Goal: Task Accomplishment & Management: Use online tool/utility

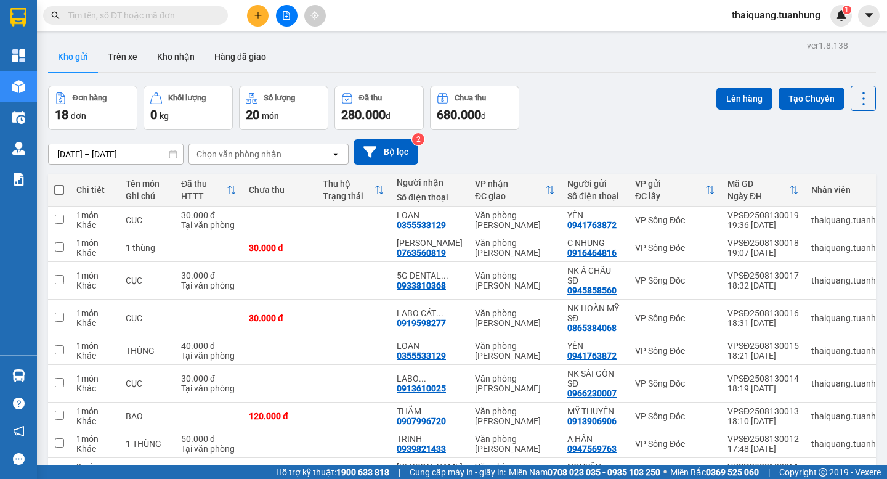
click at [564, 121] on div "Đơn hàng 18 đơn Khối lượng 0 kg Số lượng 20 món Đã thu 280.000 đ Chưa thu 680.0…" at bounding box center [462, 108] width 828 height 44
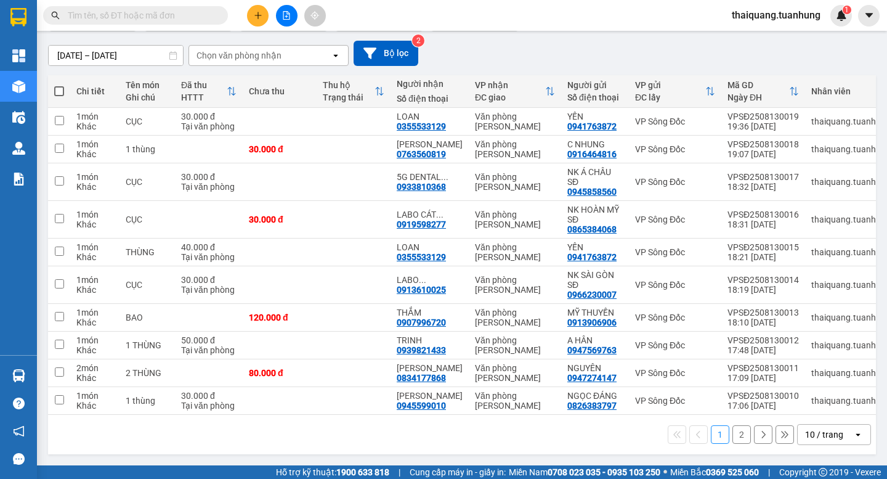
click at [805, 432] on div "10 / trang" at bounding box center [824, 434] width 38 height 12
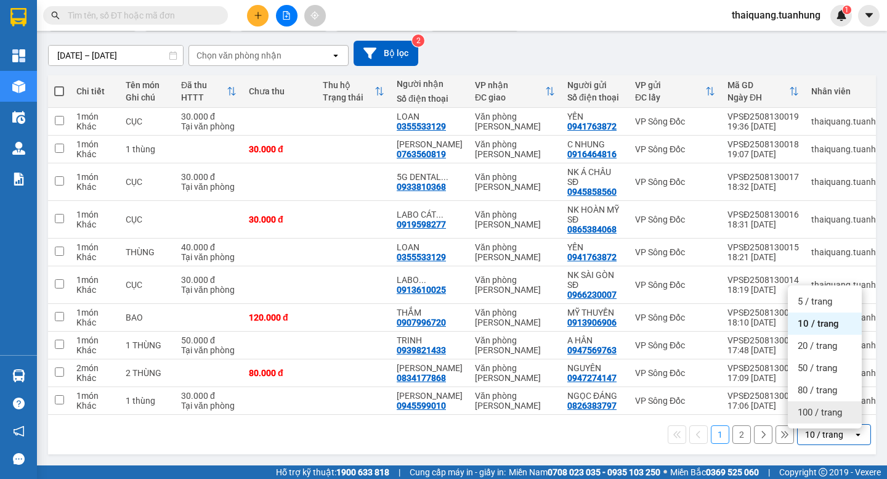
click at [818, 407] on span "100 / trang" at bounding box center [820, 412] width 44 height 12
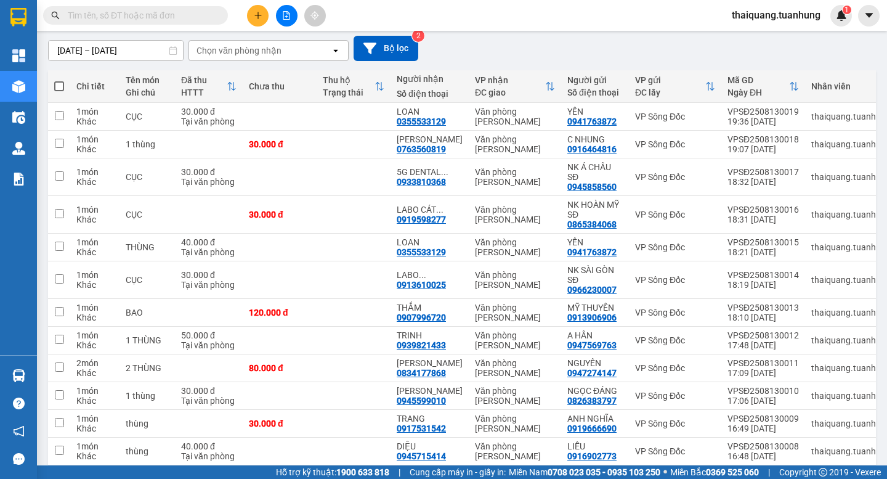
scroll to position [0, 0]
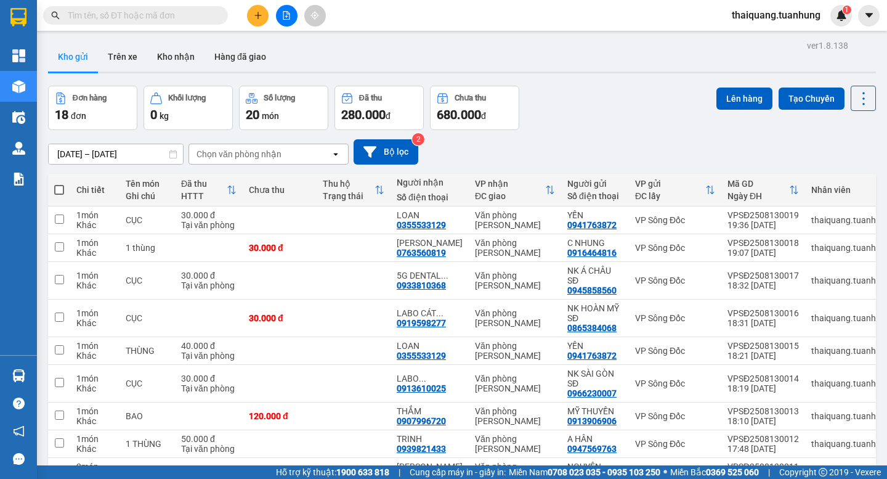
click at [62, 187] on span at bounding box center [59, 190] width 10 height 10
click at [59, 184] on input "checkbox" at bounding box center [59, 184] width 0 height 0
checkbox input "true"
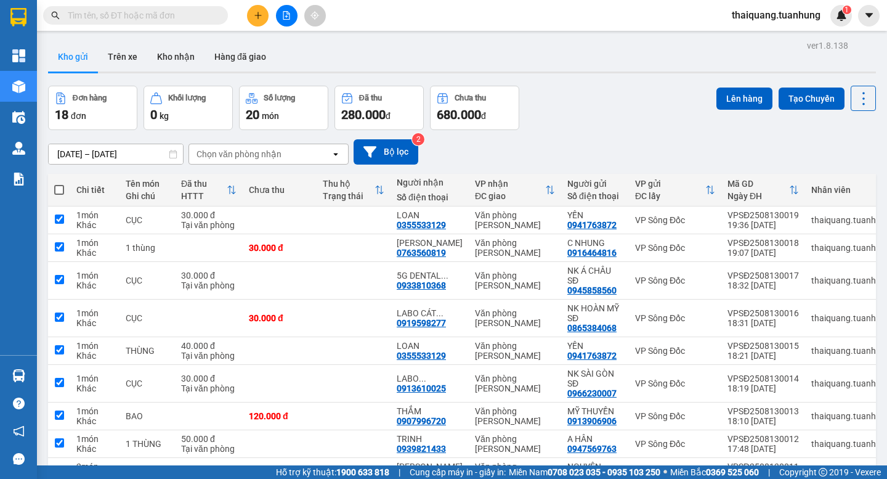
checkbox input "true"
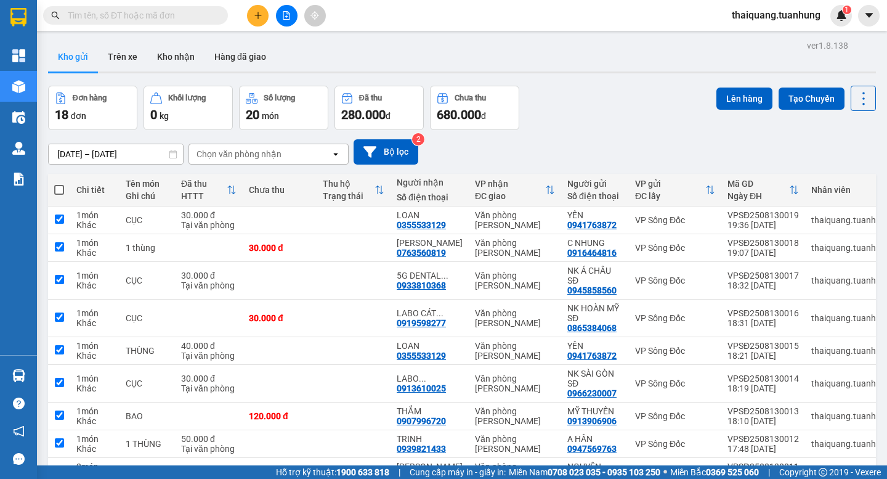
checkbox input "true"
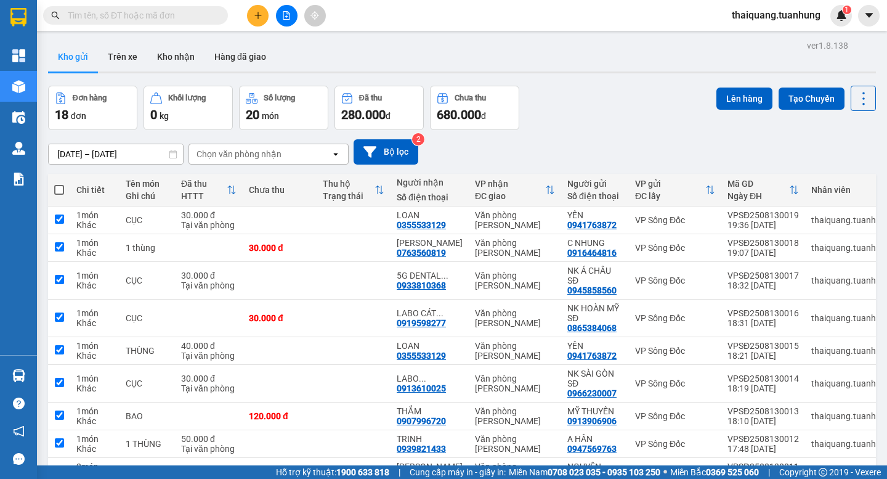
checkbox input "true"
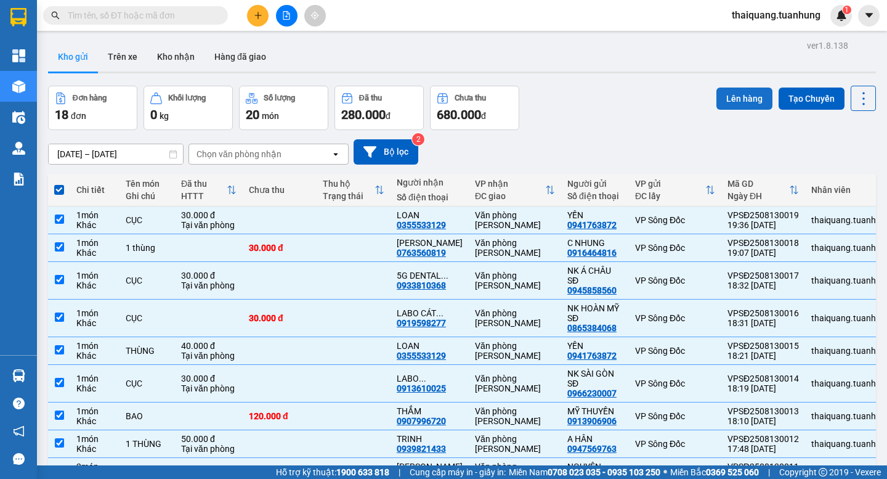
click at [753, 99] on button "Lên hàng" at bounding box center [744, 98] width 56 height 22
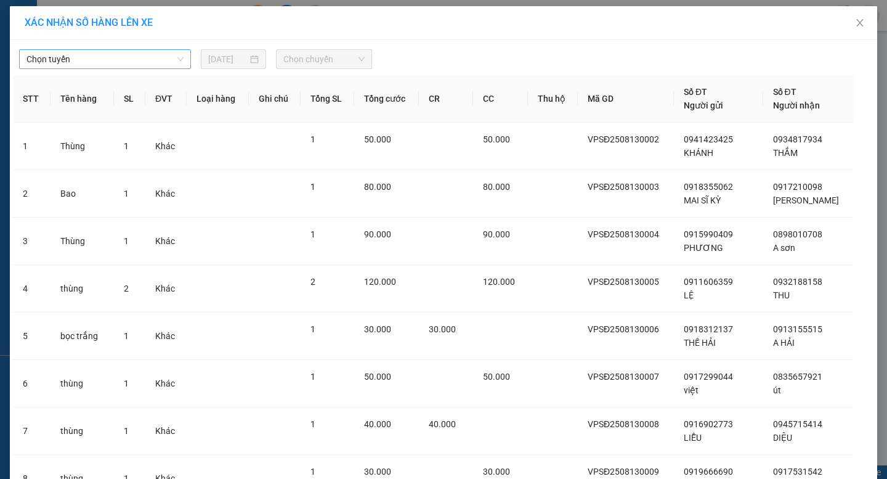
click at [163, 65] on span "Chọn tuyến" at bounding box center [104, 59] width 157 height 18
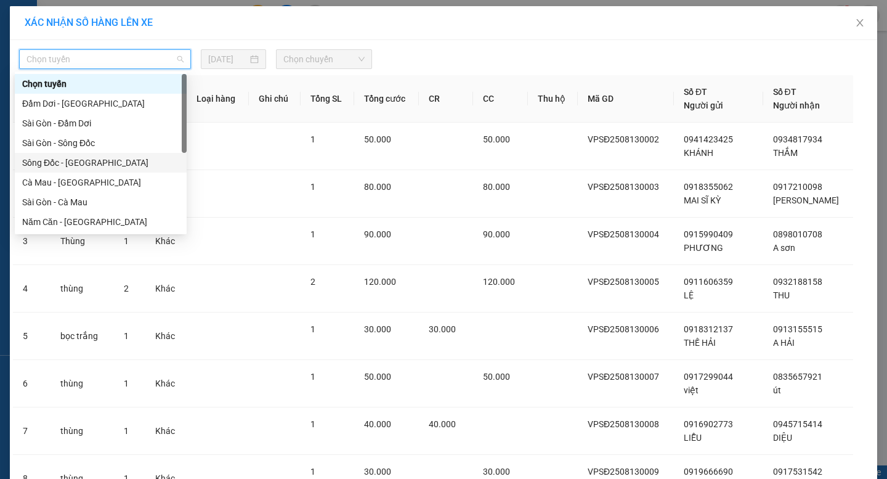
click at [67, 172] on div "Sông Đốc - [GEOGRAPHIC_DATA]" at bounding box center [101, 163] width 172 height 20
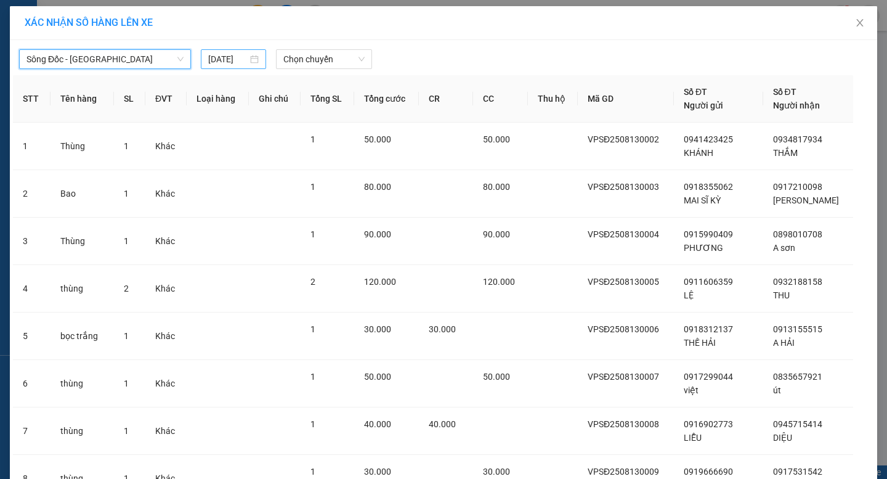
click at [217, 53] on input "[DATE]" at bounding box center [228, 59] width 40 height 14
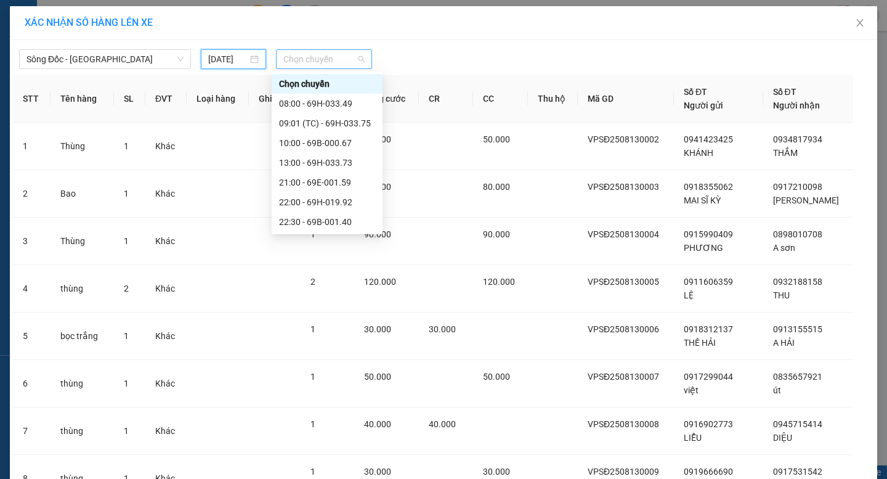
click at [305, 52] on span "Chọn chuyến" at bounding box center [323, 59] width 81 height 18
click at [317, 179] on div "21:00 - 69E-001.59" at bounding box center [327, 183] width 96 height 14
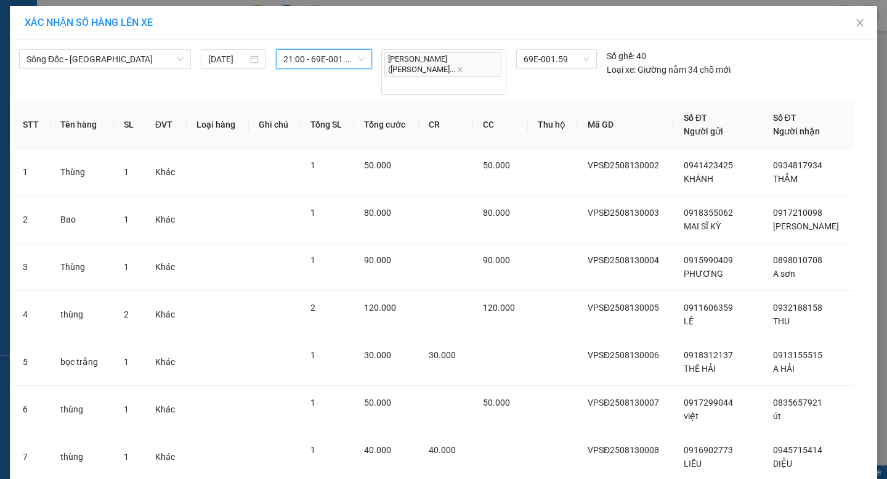
scroll to position [595, 0]
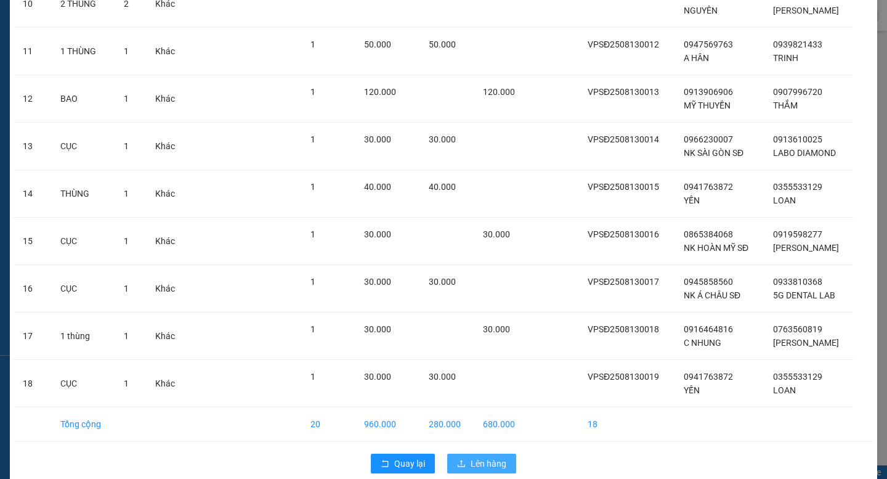
click at [484, 456] on span "Lên hàng" at bounding box center [489, 463] width 36 height 14
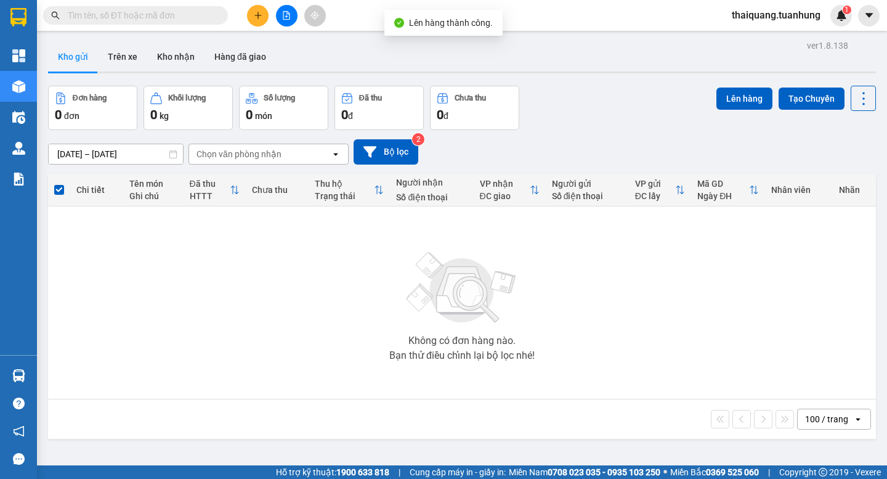
click at [585, 108] on div "Đơn hàng 0 đơn Khối lượng 0 kg Số lượng 0 món Đã thu 0 đ Chưa thu 0 đ Lên hàng …" at bounding box center [462, 108] width 828 height 44
click at [186, 53] on button "Kho nhận" at bounding box center [175, 57] width 57 height 30
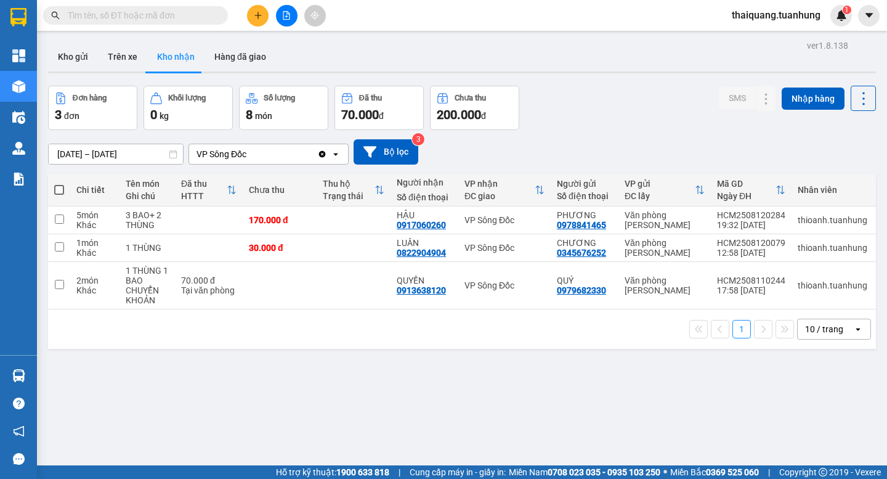
click at [609, 102] on div "Đơn hàng 3 đơn Khối lượng 0 kg Số lượng 8 món Đã thu 70.000 đ Chưa thu 200.000 …" at bounding box center [462, 108] width 828 height 44
click at [614, 128] on div "Đơn hàng 3 đơn Khối lượng 0 kg Số lượng 8 món Đã thu 70.000 đ Chưa thu 200.000 …" at bounding box center [462, 108] width 828 height 44
click at [66, 54] on button "Kho gửi" at bounding box center [73, 57] width 50 height 30
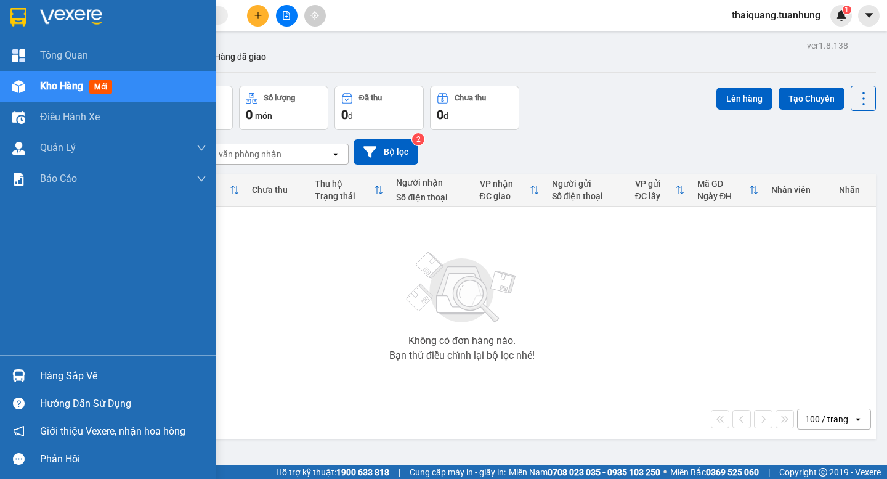
click at [53, 371] on div "Hàng sắp về" at bounding box center [123, 375] width 166 height 18
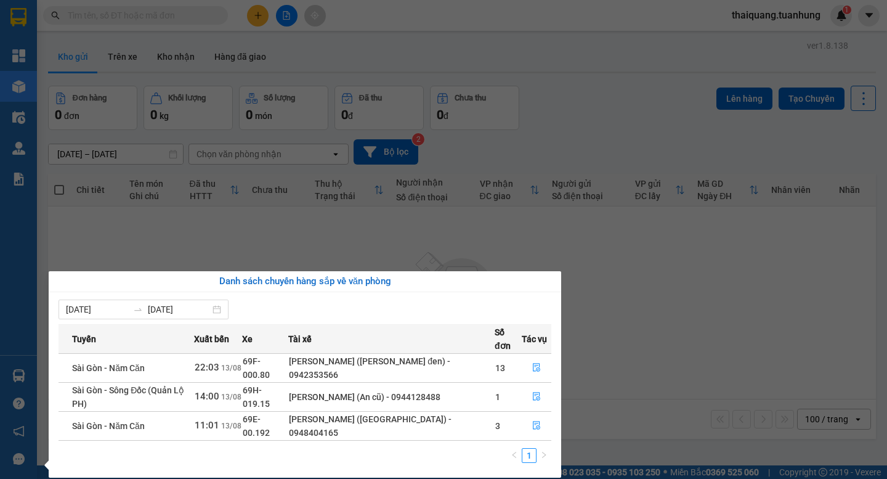
click at [641, 317] on section "Kết quả tìm kiếm ( 0 ) Bộ lọc No Data thaiquang.tuanhung 1 Tổng Quan Kho hàng m…" at bounding box center [443, 239] width 887 height 479
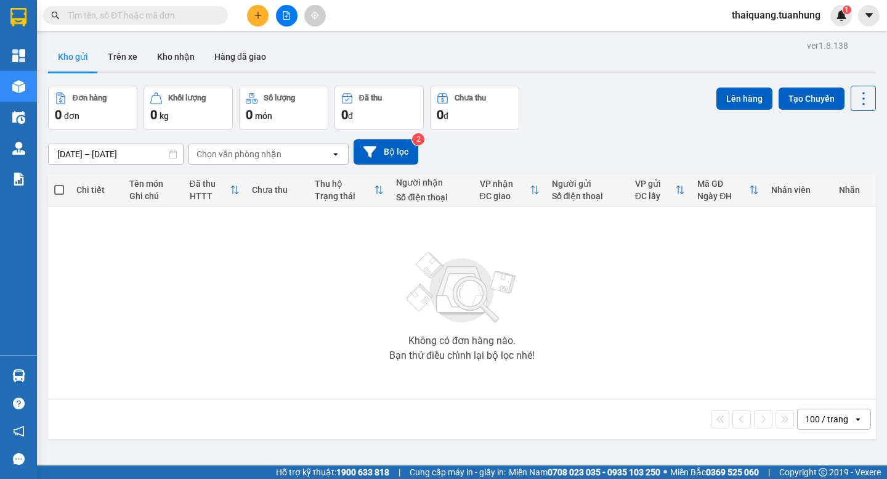
click at [563, 298] on div "Không có đơn hàng nào. Bạn thử điều chỉnh lại bộ lọc nhé!" at bounding box center [462, 302] width 816 height 185
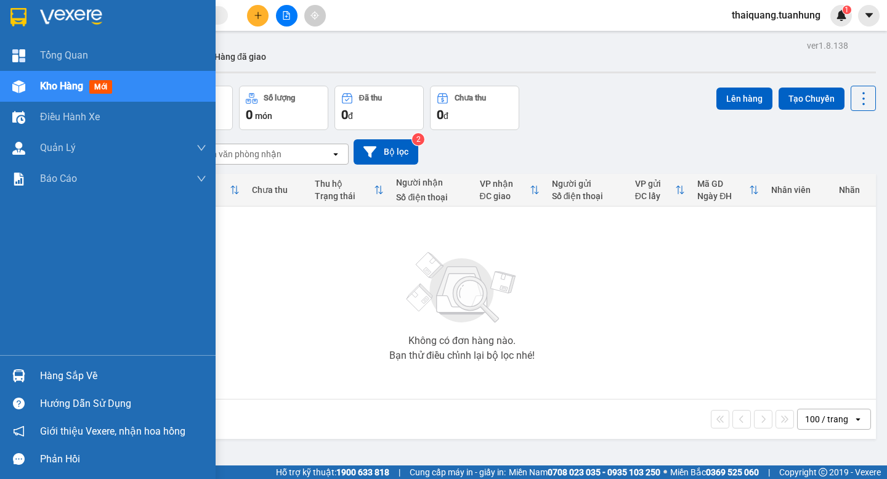
click at [91, 373] on div "Hàng sắp về" at bounding box center [123, 375] width 166 height 18
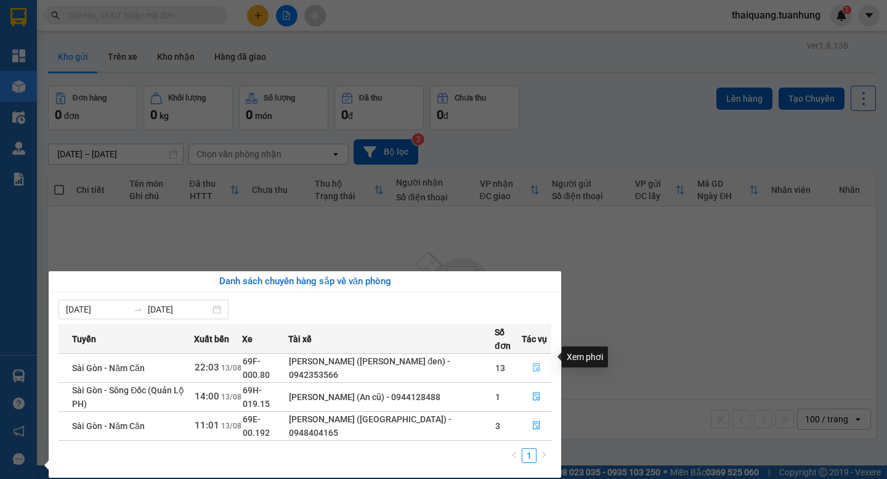
click at [538, 363] on icon "file-done" at bounding box center [536, 367] width 9 height 9
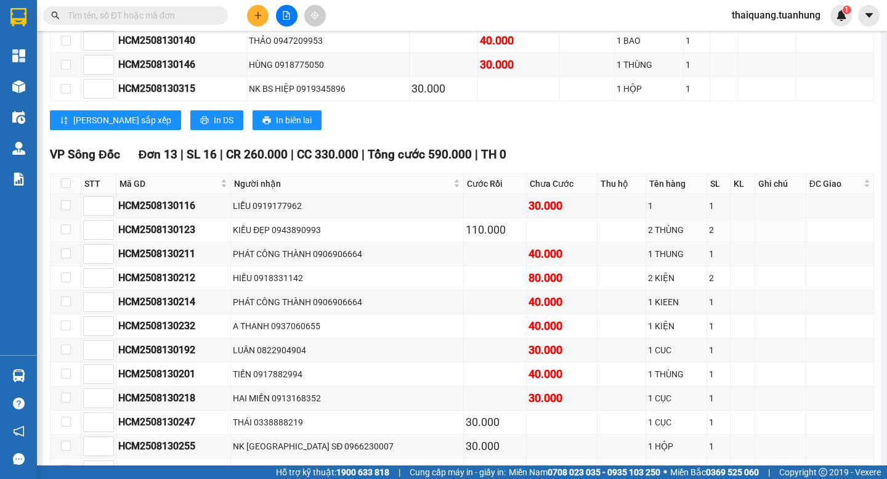
scroll to position [4928, 0]
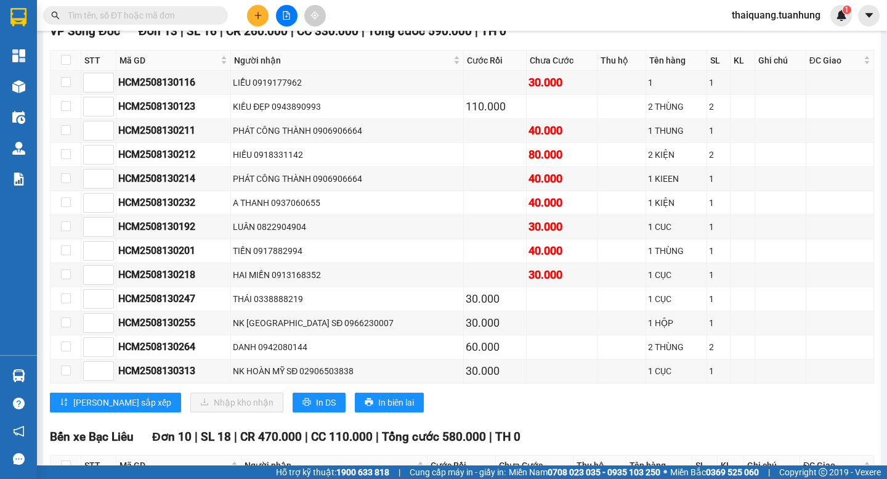
click at [258, 14] on icon "plus" at bounding box center [257, 15] width 1 height 7
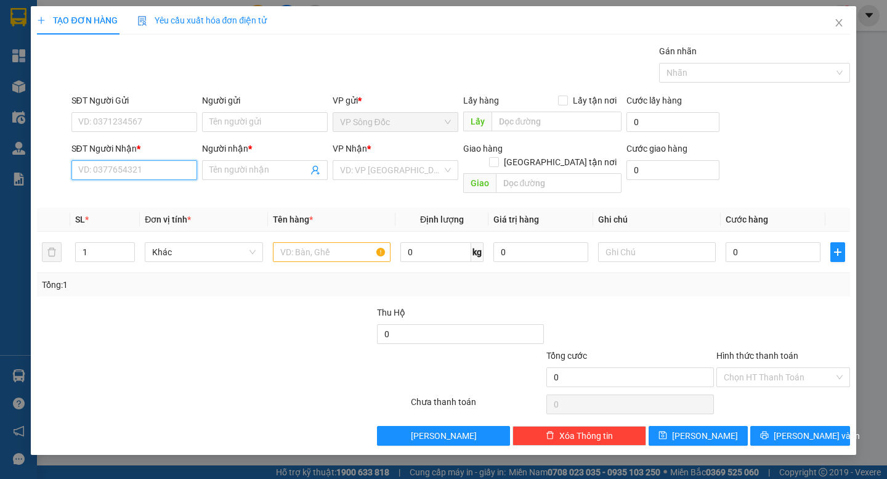
click at [139, 177] on input "SĐT Người Nhận *" at bounding box center [134, 170] width 126 height 20
type input "0916961188"
click at [155, 196] on div "0916961188 - 5 ĐÀO" at bounding box center [134, 195] width 111 height 14
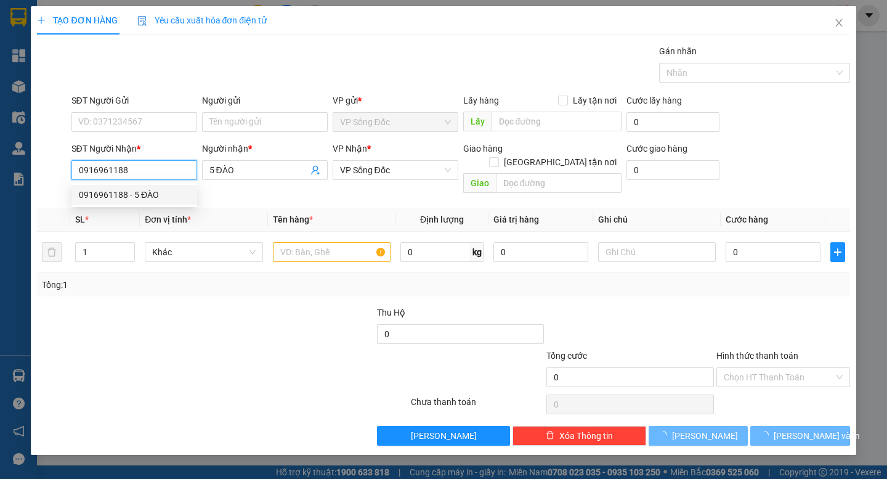
type input "5 ĐÀO"
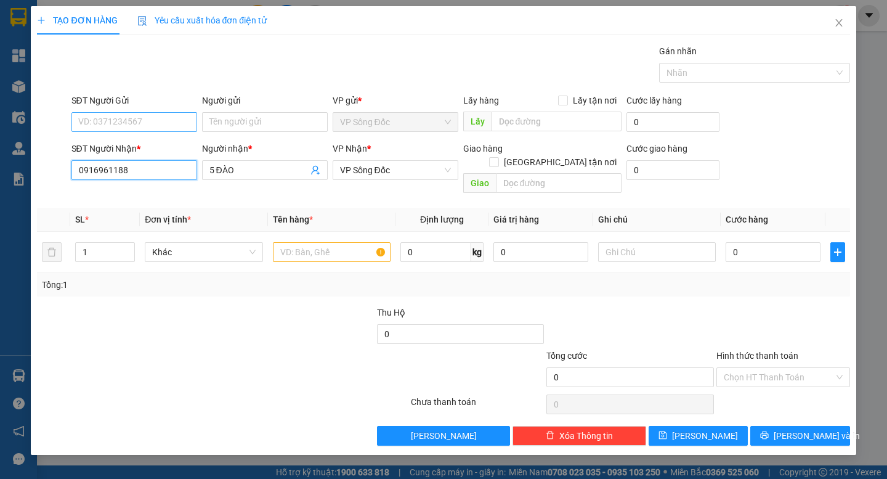
type input "0916961188"
click at [153, 116] on input "SĐT Người Gửi" at bounding box center [134, 122] width 126 height 20
type input "0704011711"
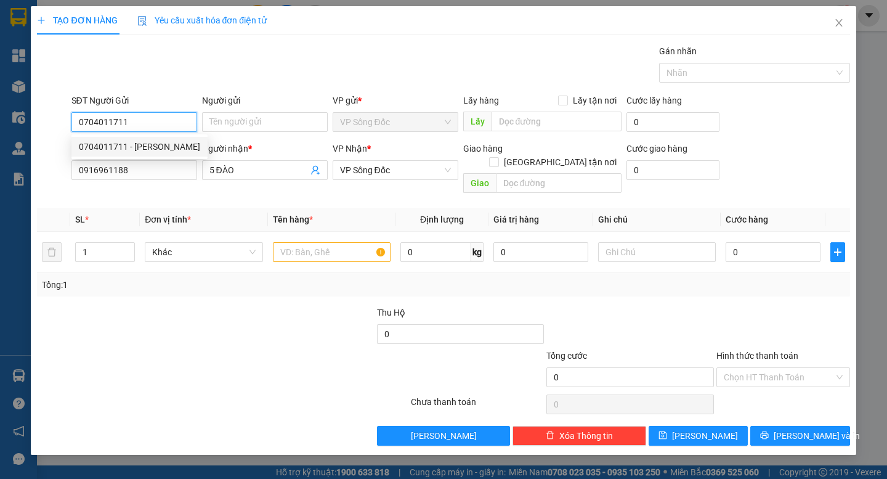
click at [153, 150] on div "0704011711 - [PERSON_NAME]" at bounding box center [139, 147] width 121 height 14
type input "[PERSON_NAME]"
type input "0704011711"
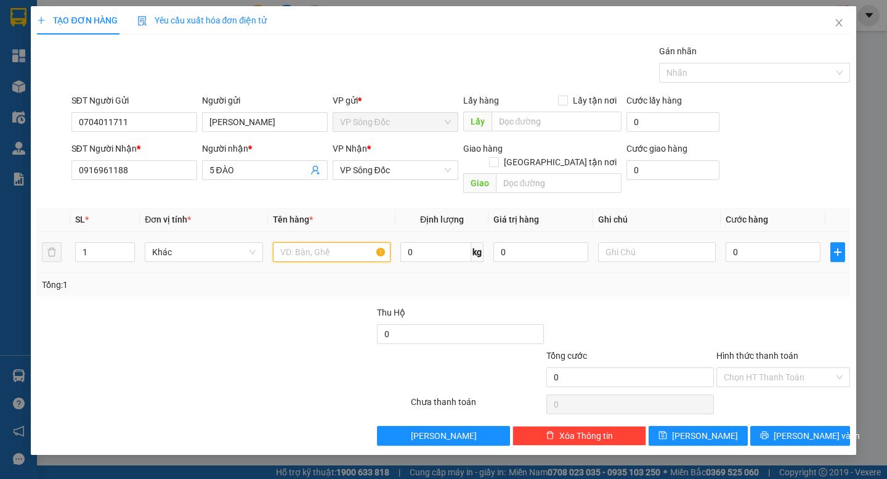
click at [322, 242] on input "text" at bounding box center [332, 252] width 118 height 20
click at [313, 242] on input "1 thjungf" at bounding box center [332, 252] width 118 height 20
type input "1 thùng"
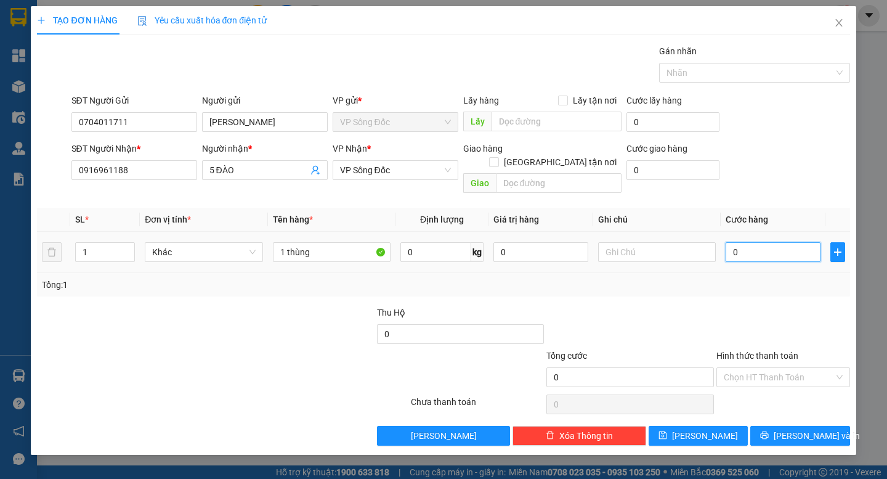
click at [773, 242] on input "0" at bounding box center [773, 252] width 95 height 20
type input "6"
type input "60"
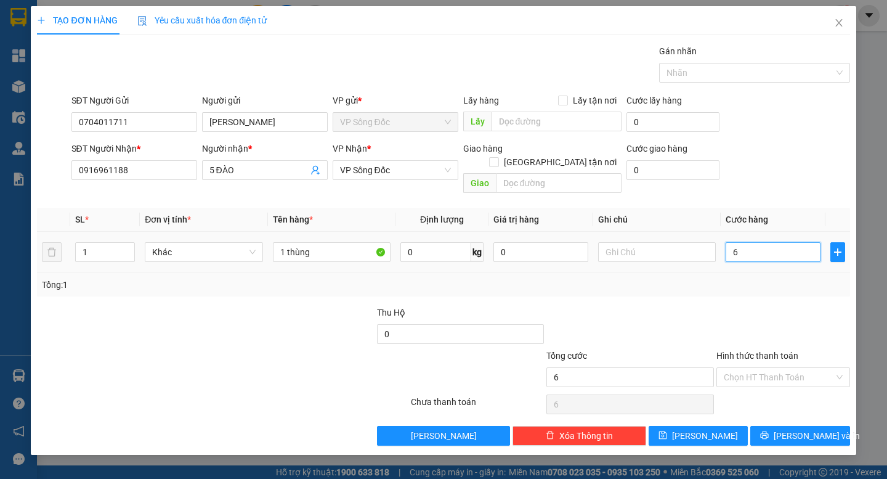
type input "60"
type input "600"
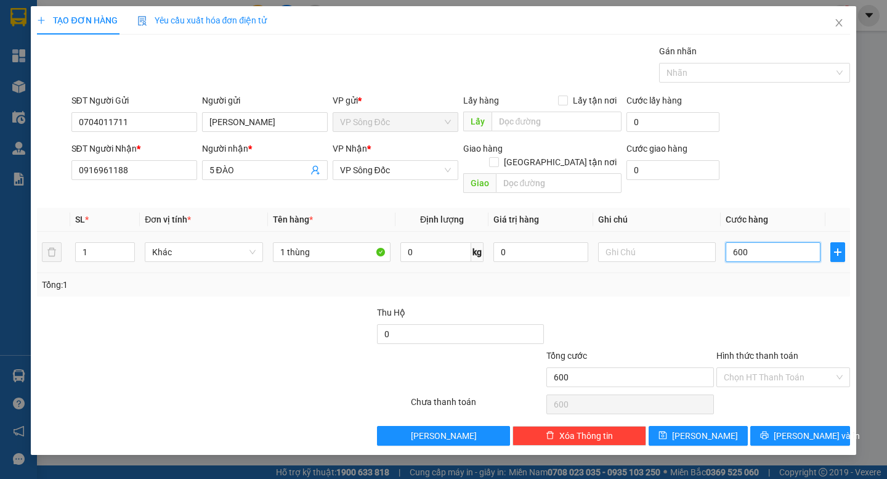
type input "6.000"
type input "60.000"
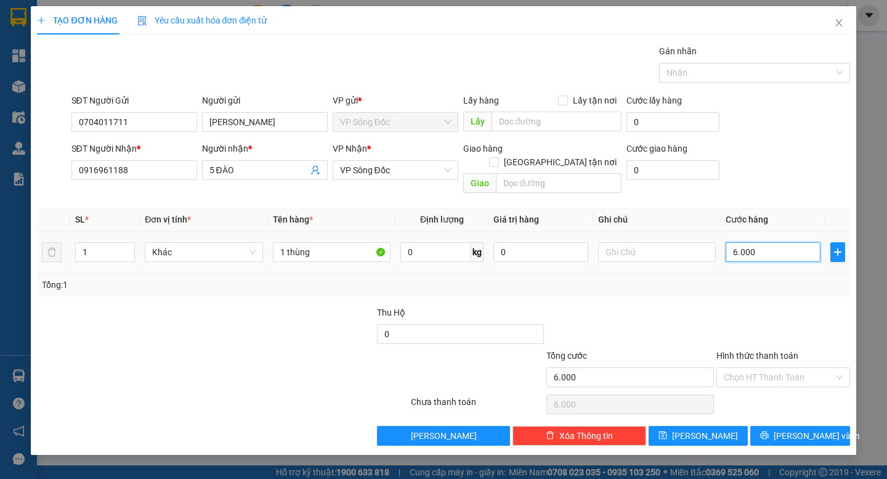
type input "60.000"
click at [779, 368] on input "Hình thức thanh toán" at bounding box center [779, 377] width 110 height 18
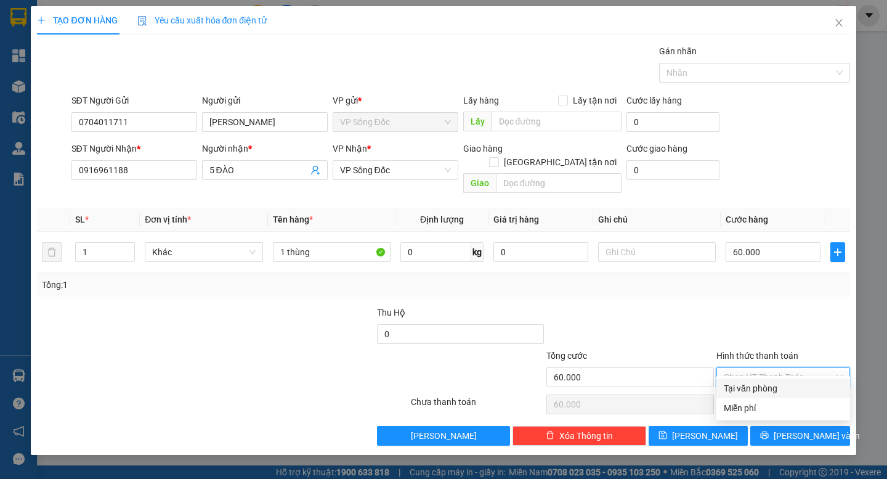
click at [778, 383] on div "Tại văn phòng" at bounding box center [783, 388] width 119 height 14
type input "0"
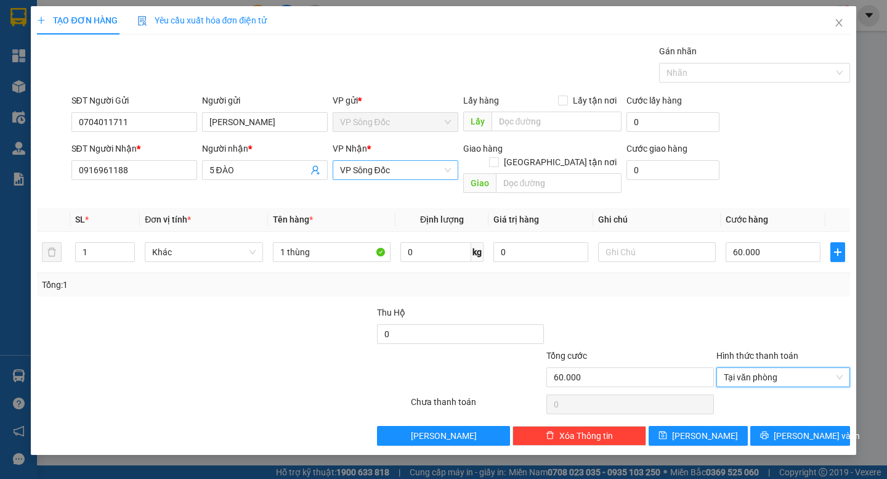
click at [389, 168] on span "VP Sông Đốc" at bounding box center [395, 170] width 111 height 18
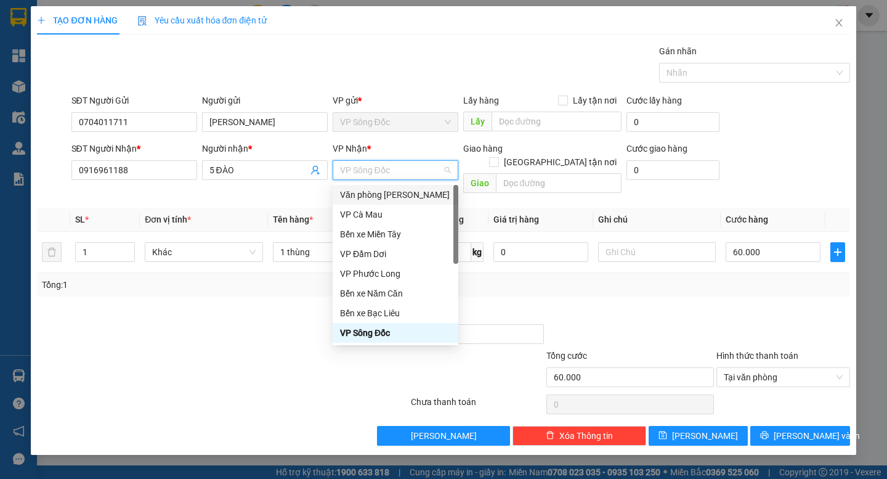
click at [404, 189] on div "Văn phòng [PERSON_NAME]" at bounding box center [395, 195] width 111 height 14
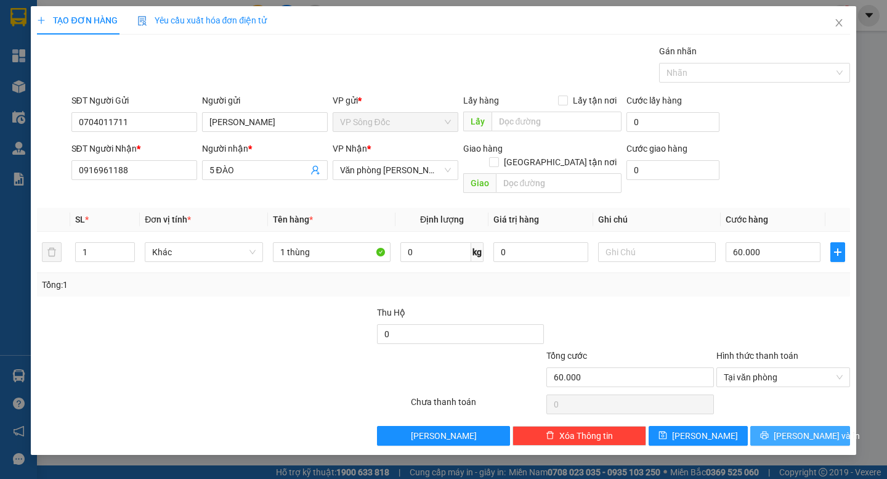
click at [788, 426] on button "[PERSON_NAME] và In" at bounding box center [799, 436] width 99 height 20
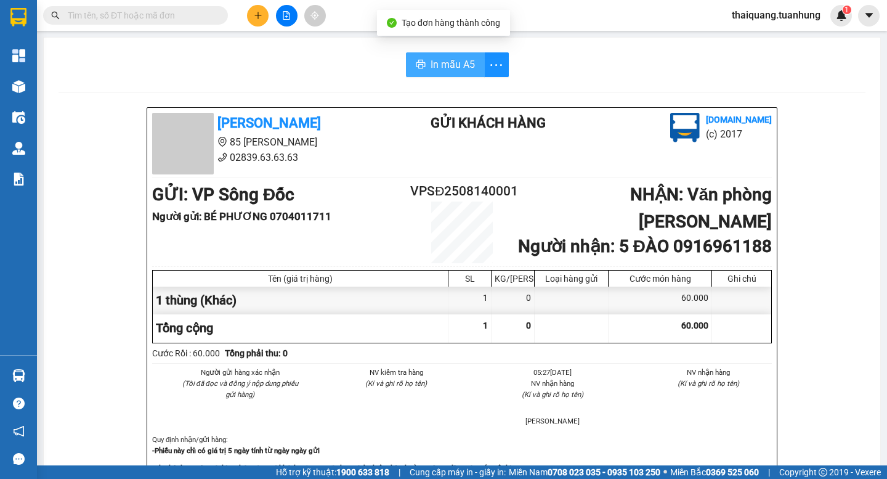
click at [453, 65] on span "In mẫu A5" at bounding box center [453, 64] width 44 height 15
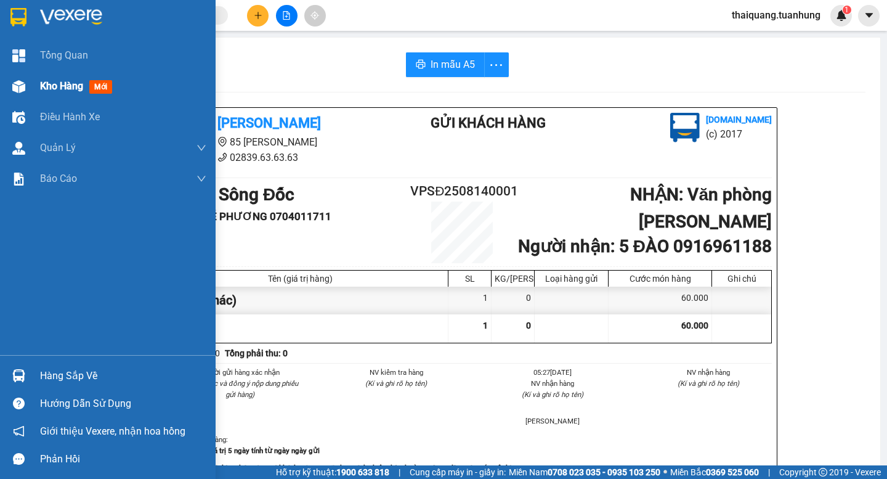
click at [63, 87] on span "Kho hàng" at bounding box center [61, 86] width 43 height 12
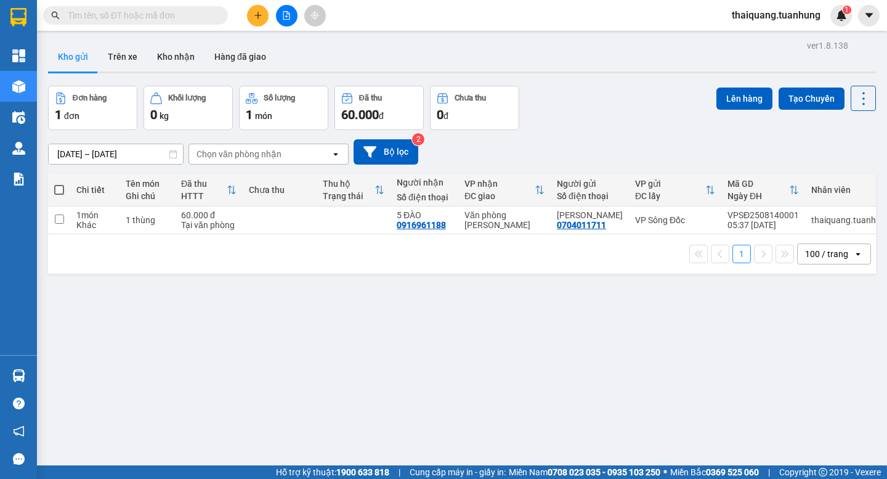
drag, startPoint x: 177, startPoint y: 62, endPoint x: 201, endPoint y: 38, distance: 33.1
click at [178, 62] on button "Kho nhận" at bounding box center [175, 57] width 57 height 30
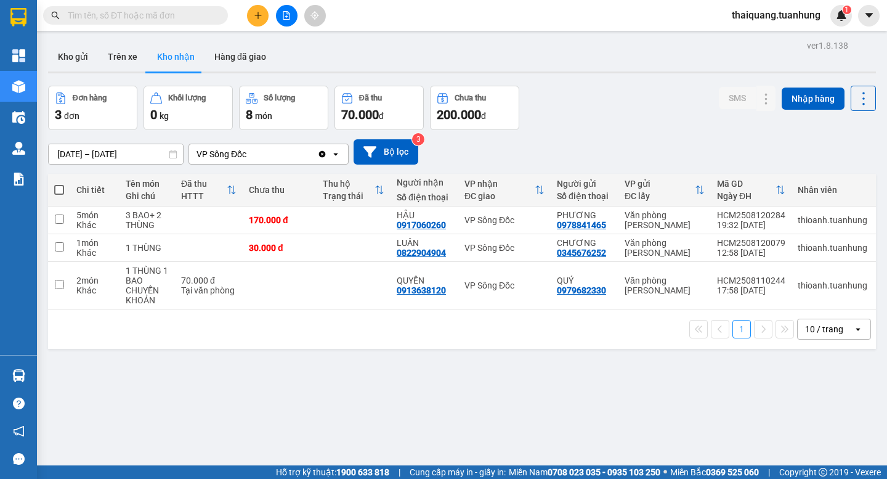
click at [573, 126] on div "Đơn hàng 3 đơn Khối lượng 0 kg Số lượng 8 món Đã thu 70.000 đ Chưa thu 200.000 …" at bounding box center [462, 108] width 828 height 44
click at [478, 411] on div "ver 1.8.138 Kho gửi Trên xe Kho nhận Hàng đã giao Đơn hàng 3 đơn Khối lượng 0 k…" at bounding box center [462, 276] width 838 height 479
click at [113, 148] on input "[DATE] – [DATE]" at bounding box center [116, 154] width 134 height 20
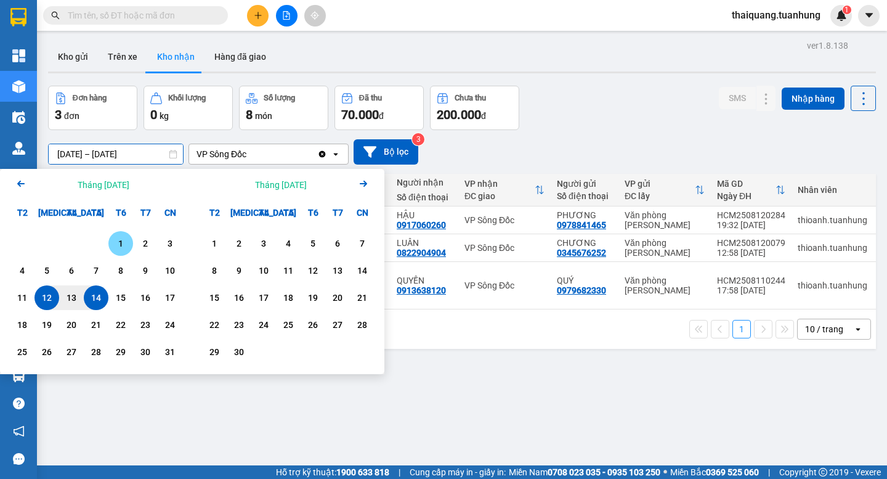
click at [119, 244] on div "1" at bounding box center [120, 243] width 17 height 15
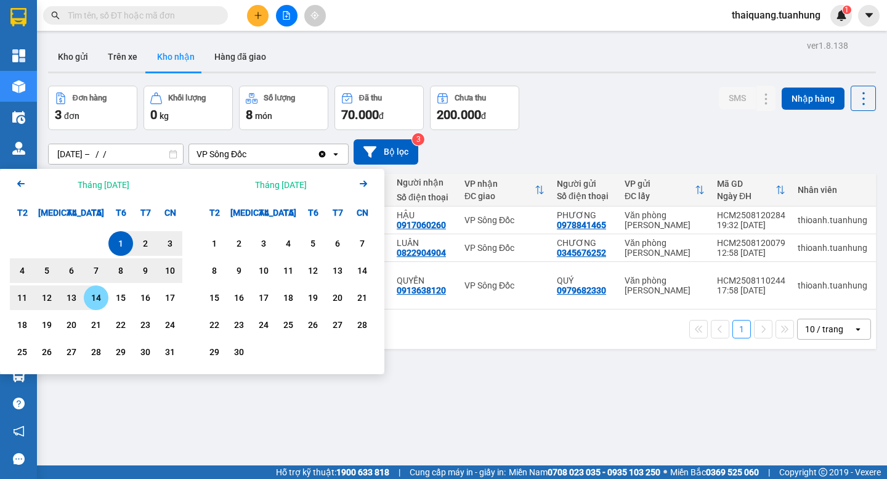
click at [97, 298] on div "14" at bounding box center [95, 297] width 17 height 15
type input "[DATE] – [DATE]"
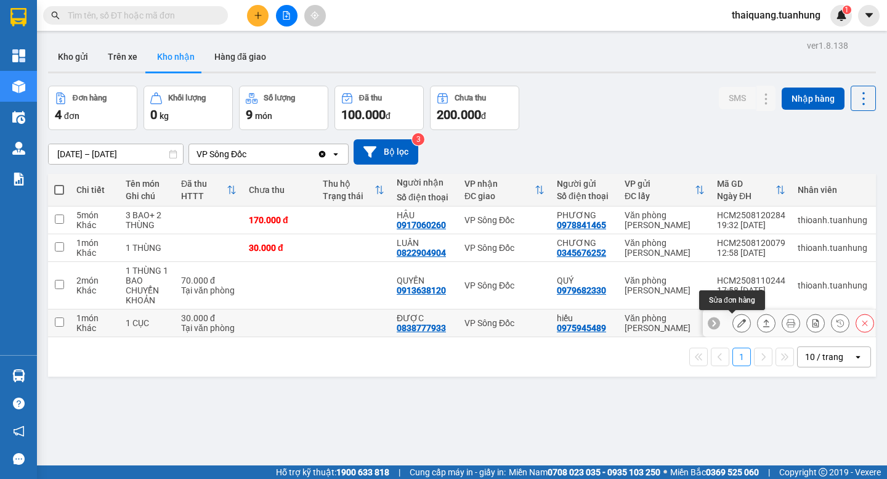
click at [737, 323] on icon at bounding box center [741, 322] width 9 height 9
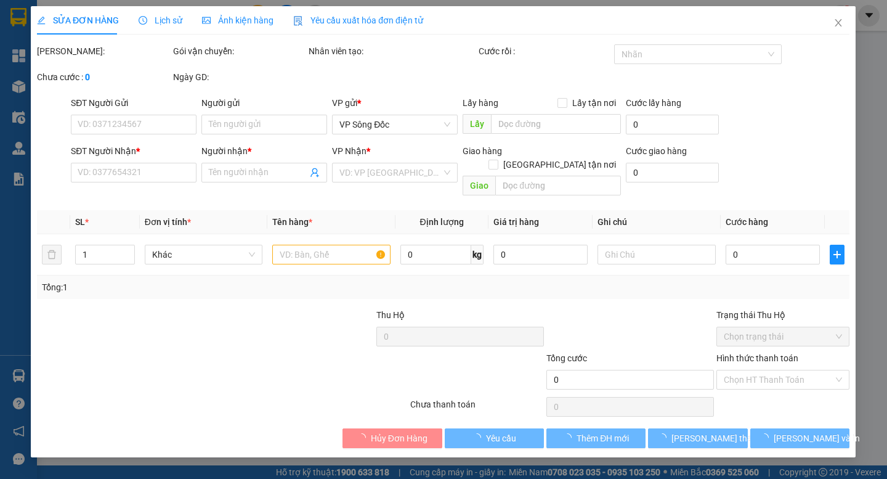
type input "0975945489"
type input "hiếu"
type input "0838777933"
type input "ĐƯỢC"
type input "30.000"
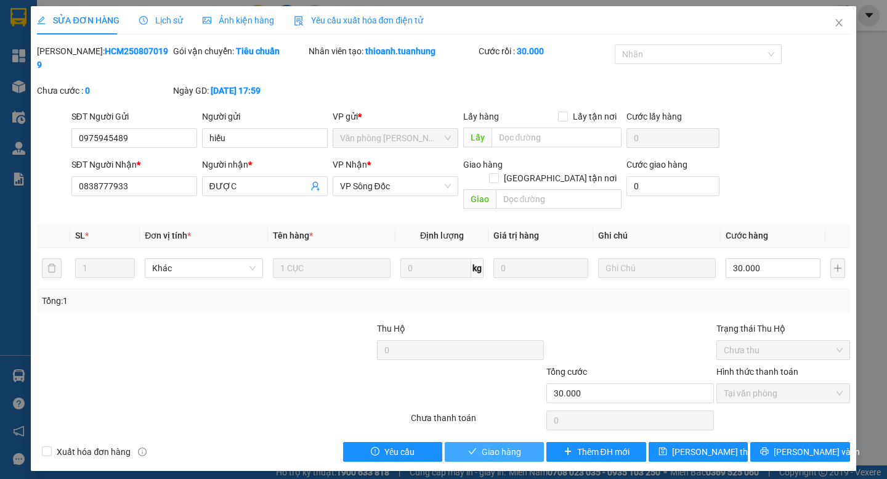
click at [497, 445] on span "Giao hàng" at bounding box center [501, 452] width 39 height 14
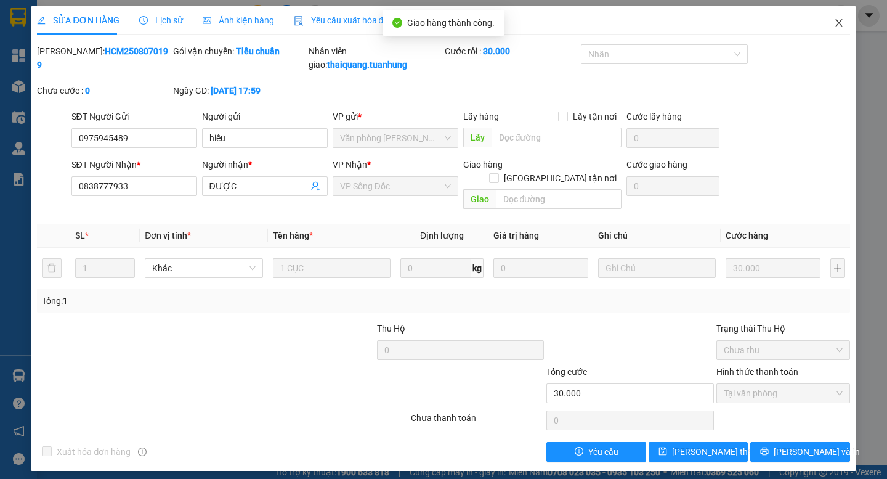
click at [838, 26] on icon "close" at bounding box center [839, 23] width 10 height 10
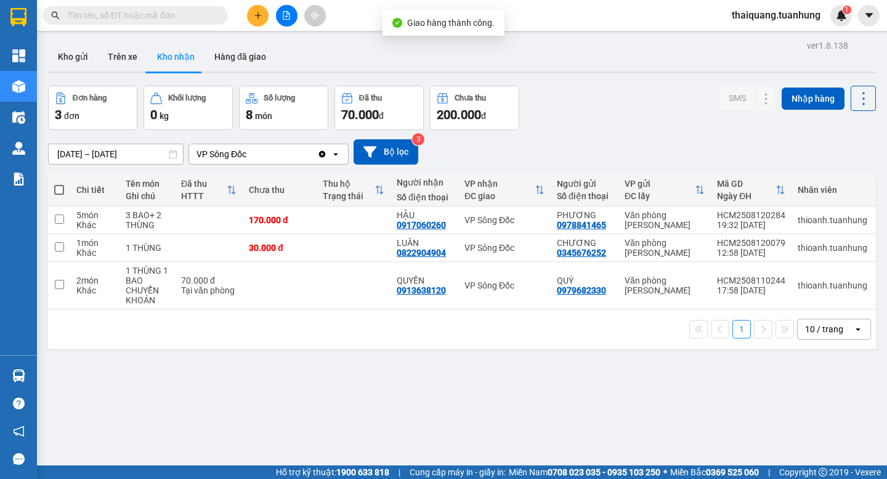
click at [605, 104] on div "Đơn hàng 3 đơn Khối lượng 0 kg Số lượng 8 món Đã thu 70.000 đ Chưa thu 200.000 …" at bounding box center [462, 108] width 828 height 44
drag, startPoint x: 257, startPoint y: 60, endPoint x: 257, endPoint y: 54, distance: 6.8
click at [256, 60] on button "Hàng đã giao" at bounding box center [239, 57] width 71 height 30
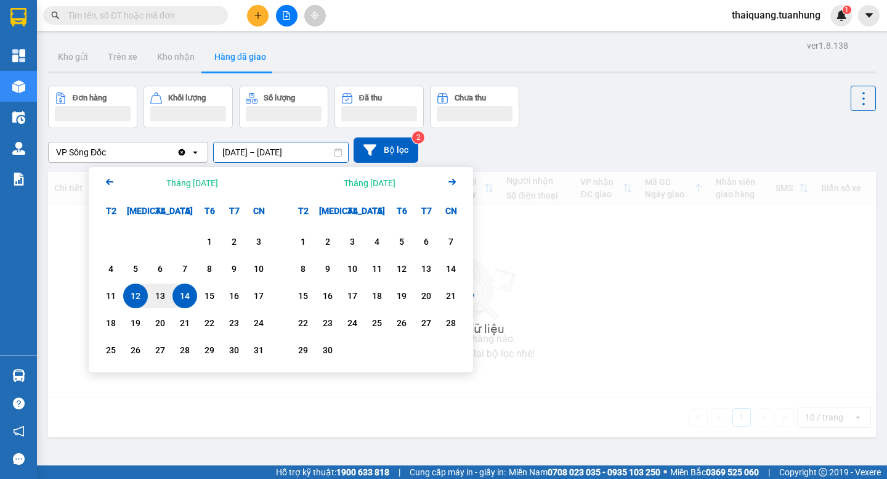
click at [244, 152] on input "[DATE] – [DATE]" at bounding box center [281, 152] width 134 height 20
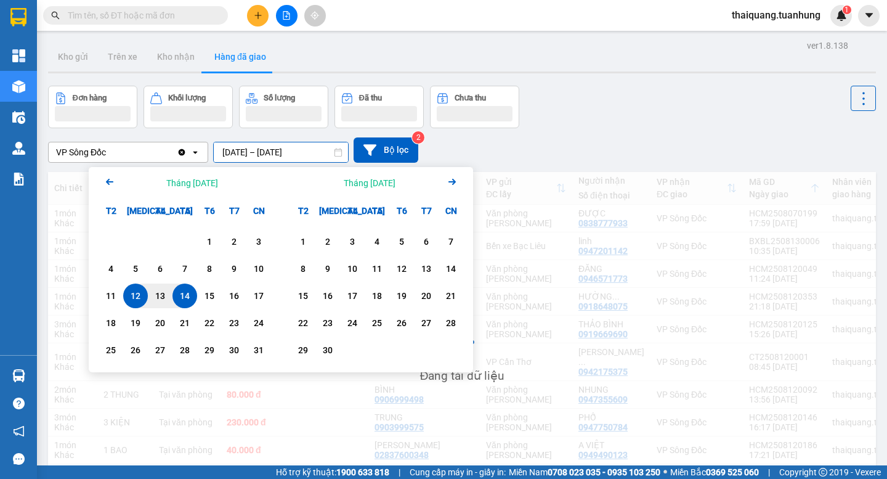
click at [183, 296] on div "14" at bounding box center [184, 295] width 17 height 15
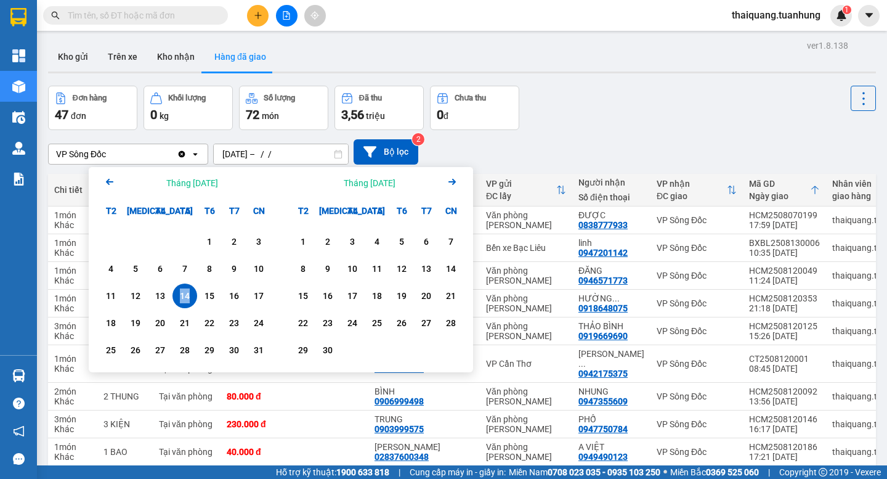
click at [183, 296] on div "14" at bounding box center [184, 295] width 17 height 15
type input "[DATE] – [DATE]"
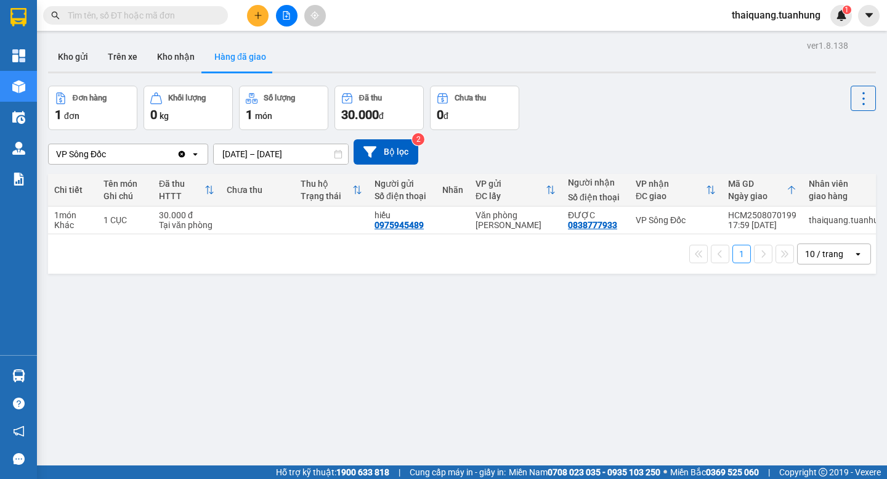
click at [628, 82] on div "ver 1.8.138 Kho gửi Trên xe Kho nhận Hàng đã giao Đơn hàng 1 đơn Khối lượng 0 k…" at bounding box center [462, 276] width 838 height 479
